Goal: Task Accomplishment & Management: Use online tool/utility

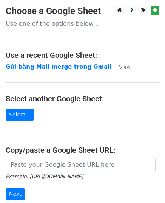
scroll to position [96, 0]
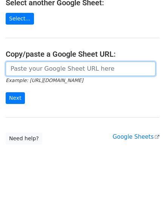
click at [49, 69] on input "url" at bounding box center [81, 69] width 150 height 14
paste input "[URL][DOMAIN_NAME]"
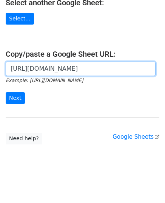
scroll to position [0, 222]
type input "[URL][DOMAIN_NAME]"
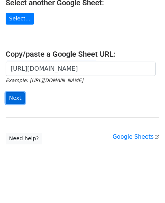
click at [20, 93] on input "Next" at bounding box center [15, 98] width 19 height 12
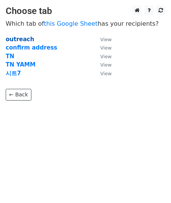
click at [22, 38] on strong "outreach" at bounding box center [20, 39] width 28 height 7
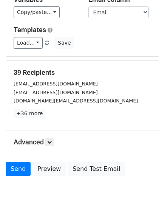
scroll to position [51, 0]
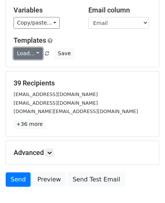
click at [36, 48] on link "Load..." at bounding box center [28, 54] width 29 height 12
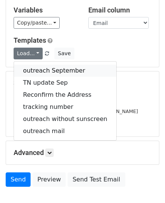
click at [53, 65] on link "outreach September" at bounding box center [65, 71] width 102 height 12
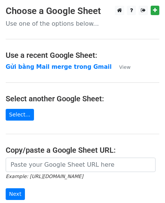
scroll to position [76, 0]
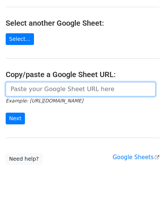
click at [79, 91] on input "url" at bounding box center [81, 89] width 150 height 14
paste input "https://docs.google.com/spreadsheets/d/1cjVd6gRPH9KNXuA38ONzmLVpR97er3TsyXYcOIG…"
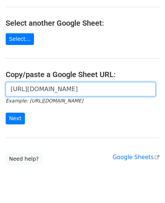
scroll to position [0, 228]
type input "https://docs.google.com/spreadsheets/d/1cjVd6gRPH9KNXuA38ONzmLVpR97er3TsyXYcOIG…"
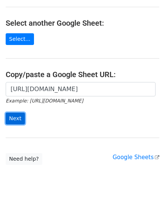
click at [16, 116] on input "Next" at bounding box center [15, 119] width 19 height 12
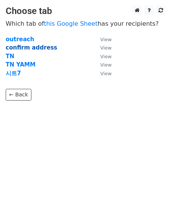
click at [19, 46] on strong "confirm address" at bounding box center [31, 47] width 51 height 7
click at [35, 44] on strong "confirm address" at bounding box center [31, 47] width 51 height 7
click at [36, 47] on strong "confirm address" at bounding box center [31, 47] width 51 height 7
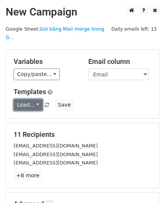
click at [30, 99] on link "Load..." at bounding box center [28, 105] width 29 height 12
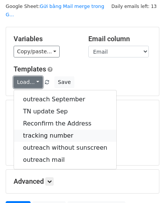
scroll to position [38, 0]
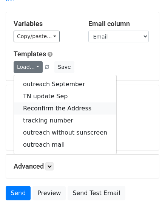
click at [66, 102] on link "Reconfirm the Address" at bounding box center [65, 108] width 102 height 12
